Goal: Task Accomplishment & Management: Complete application form

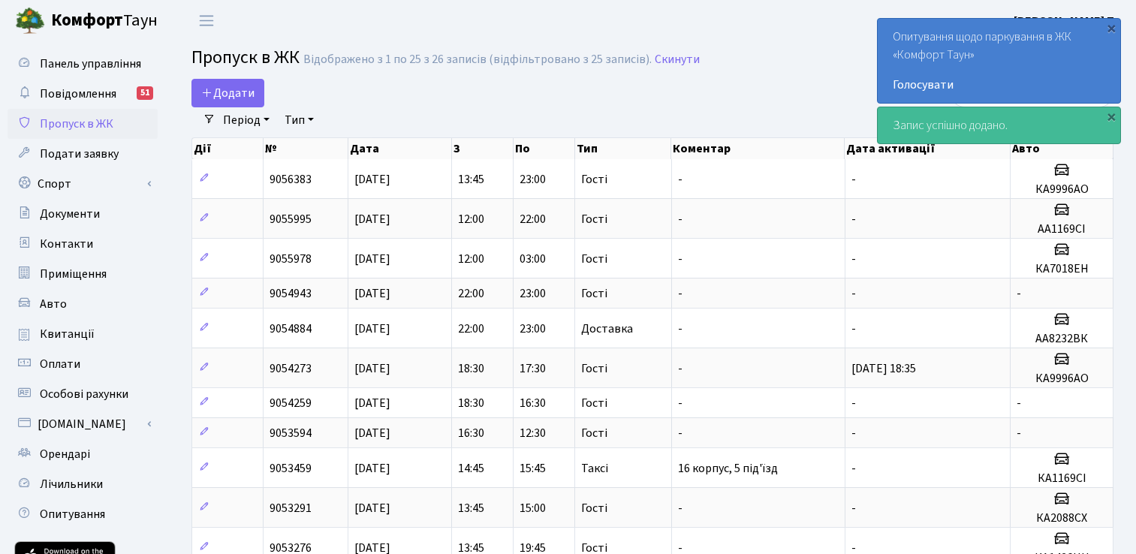
select select "25"
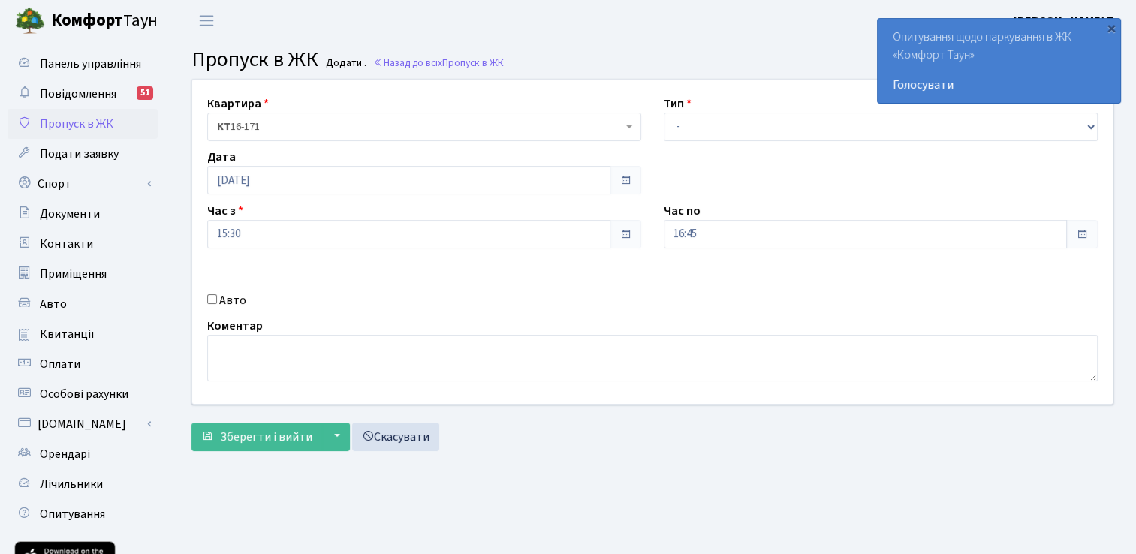
select select "3"
click at [664, 113] on select "- Доставка Таксі Гості Сервіс" at bounding box center [881, 127] width 434 height 29
click at [229, 429] on span "Зберегти і вийти" at bounding box center [266, 437] width 92 height 17
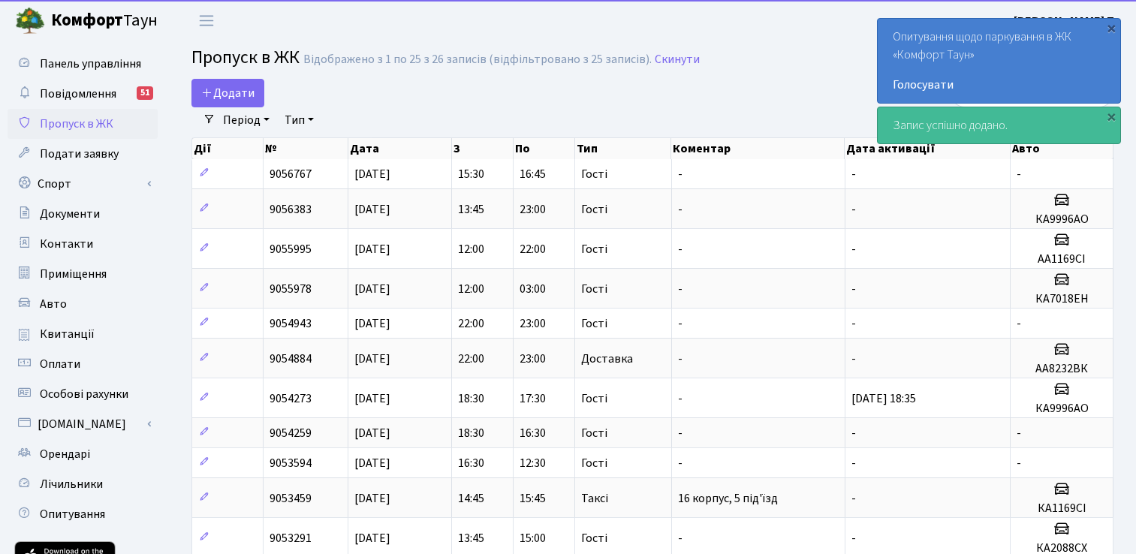
select select "25"
